Goal: Task Accomplishment & Management: Use online tool/utility

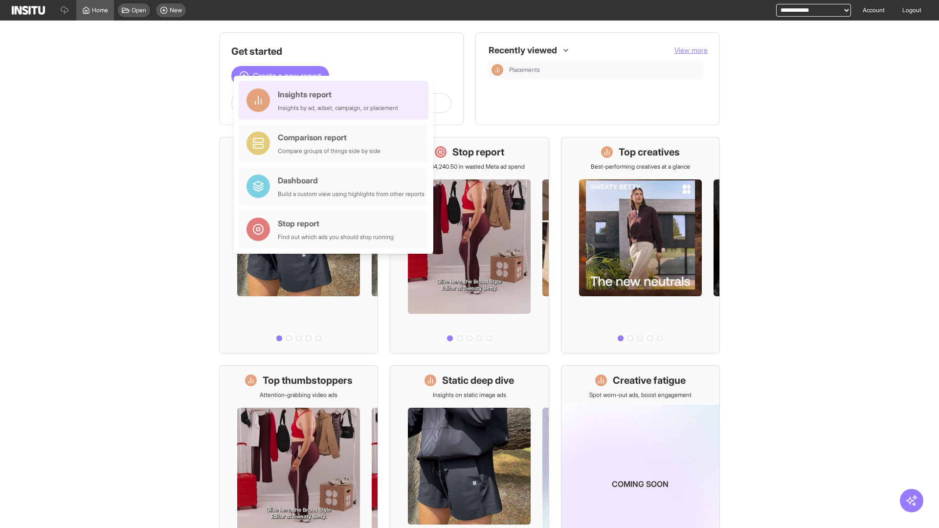
click at [336, 100] on div "Insights report Insights by ad, adset, campaign, or placement" at bounding box center [338, 99] width 120 height 23
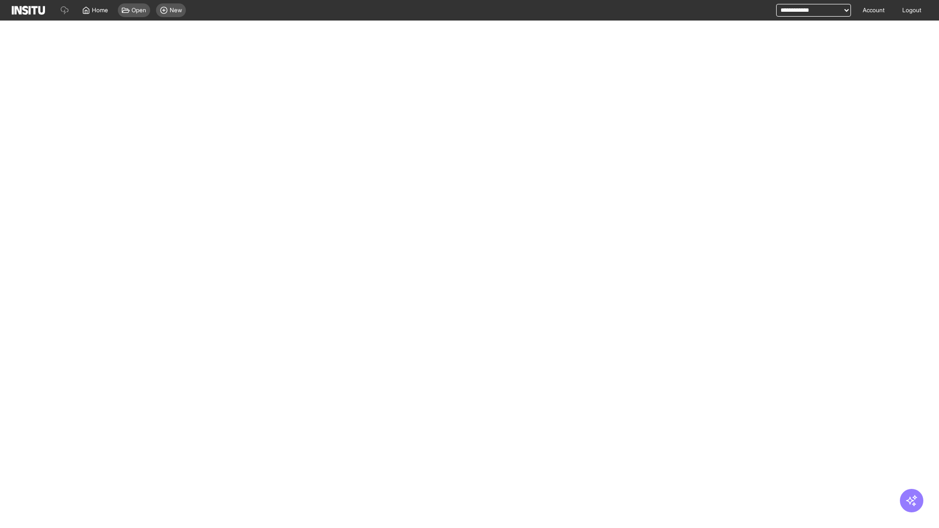
select select "**"
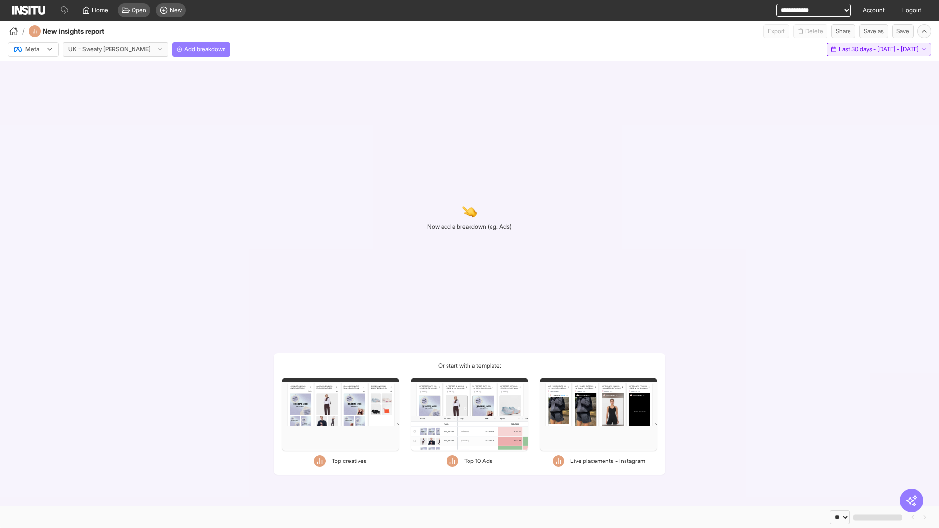
click at [857, 49] on span "Last 30 days - [DATE] - [DATE]" at bounding box center [878, 49] width 80 height 8
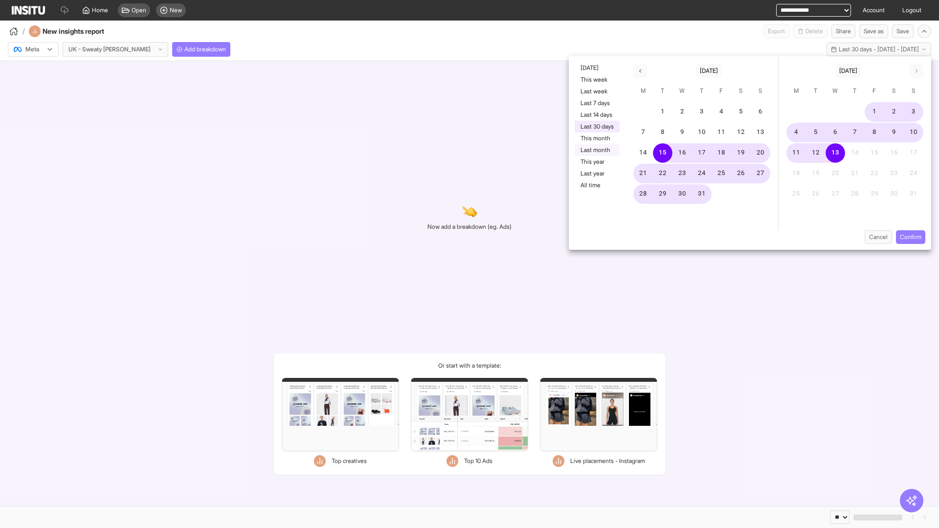
click at [596, 150] on button "Last month" at bounding box center [596, 150] width 45 height 12
